Goal: Information Seeking & Learning: Learn about a topic

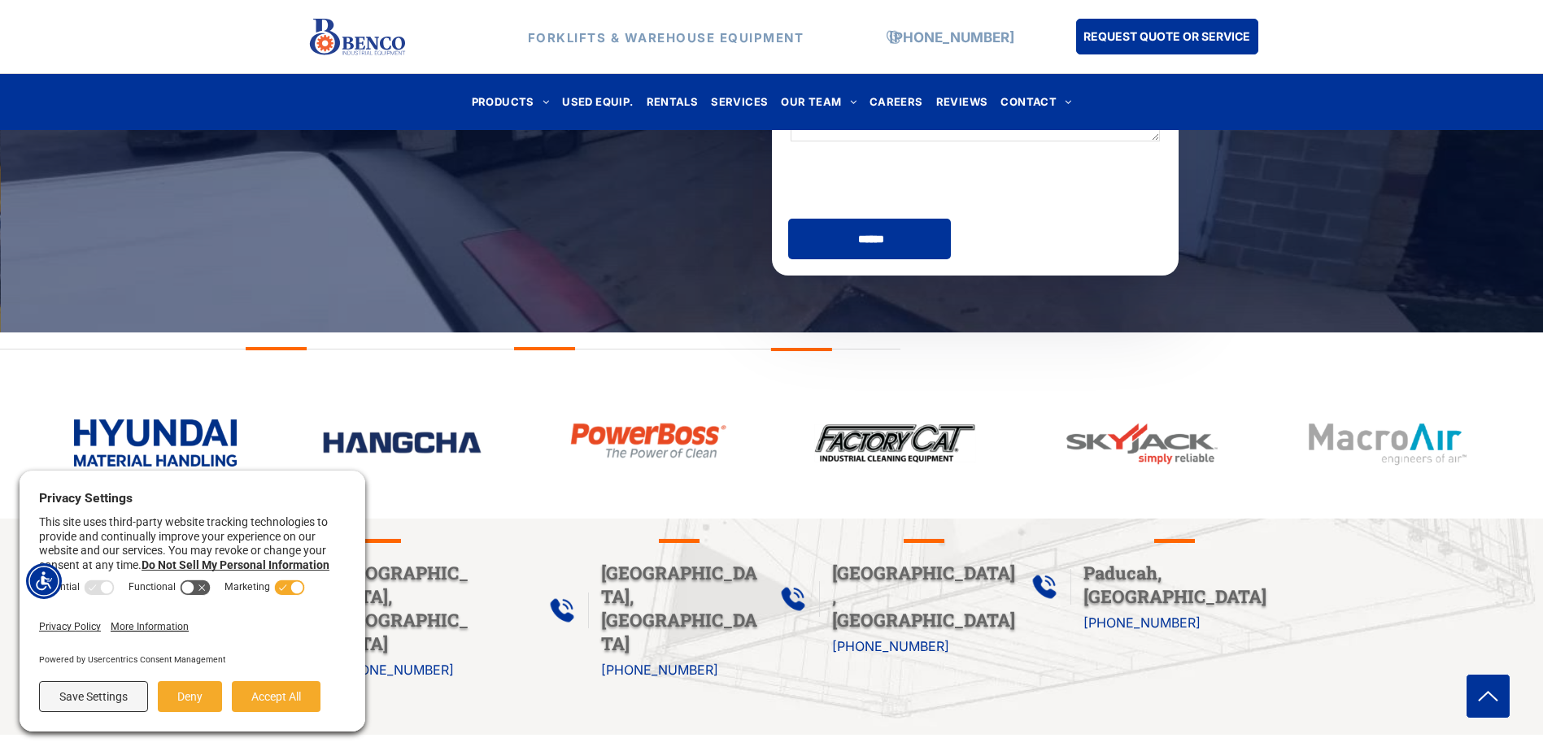
scroll to position [569, 0]
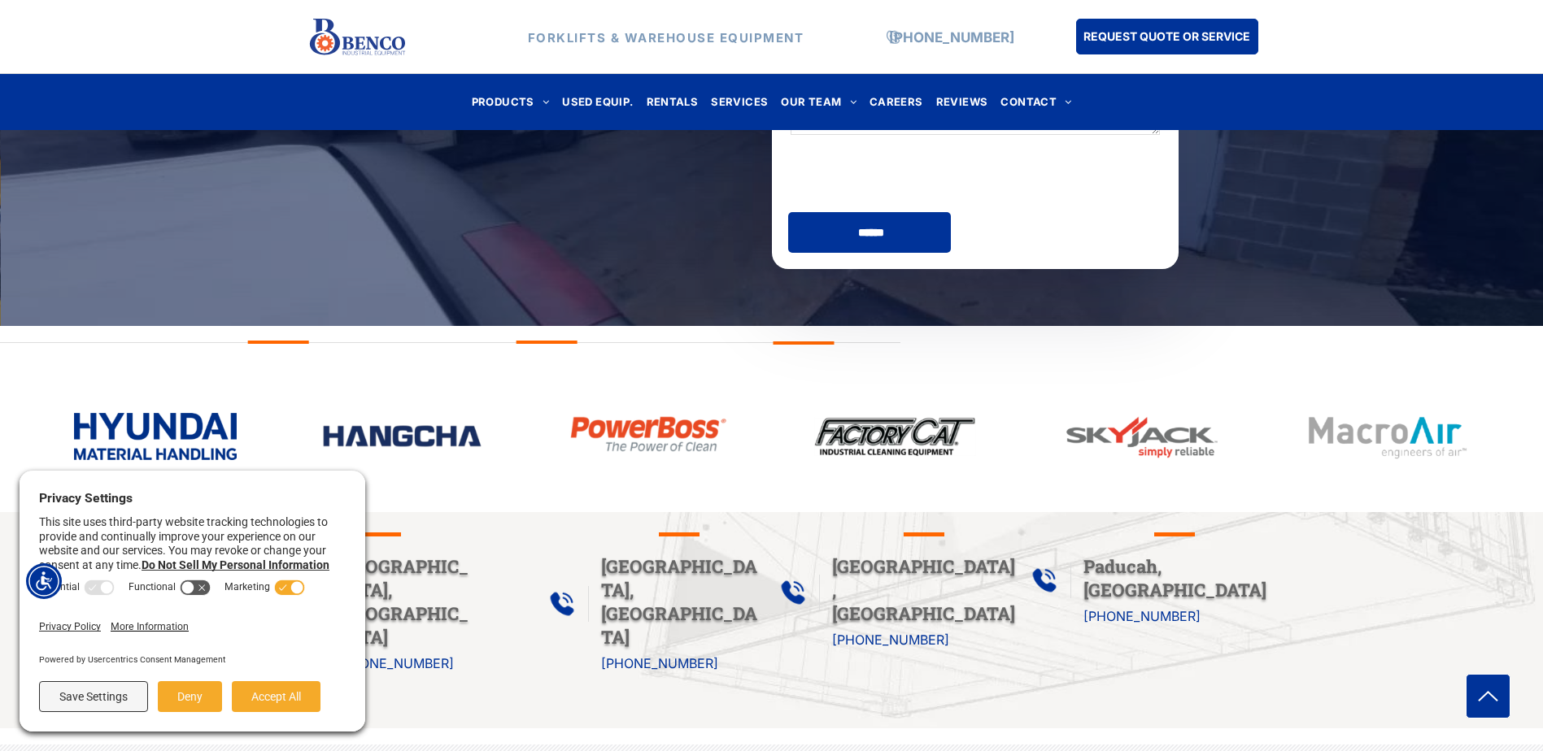
click at [255, 697] on button "Accept All" at bounding box center [276, 696] width 89 height 31
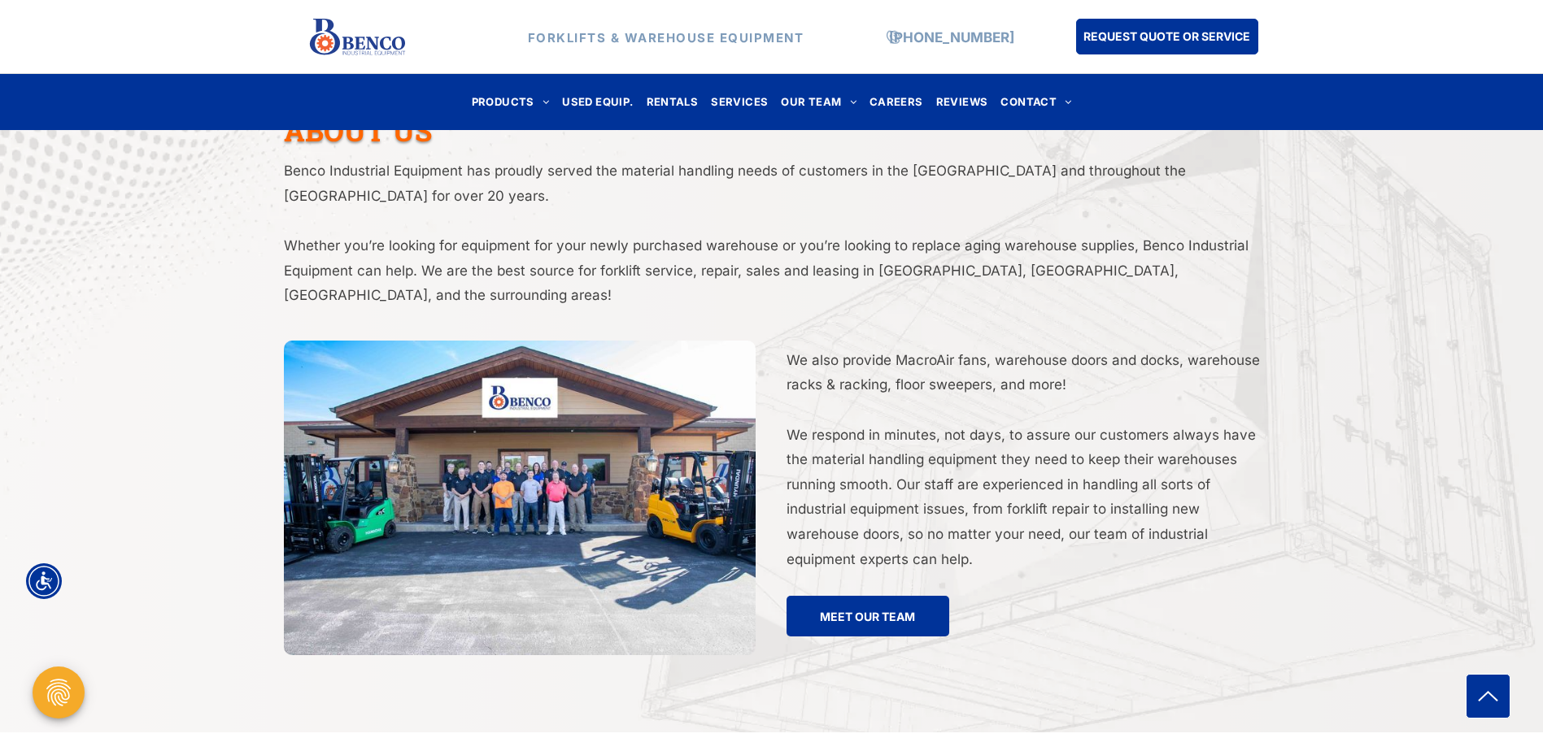
scroll to position [2591, 0]
